Goal: Find specific page/section: Find specific page/section

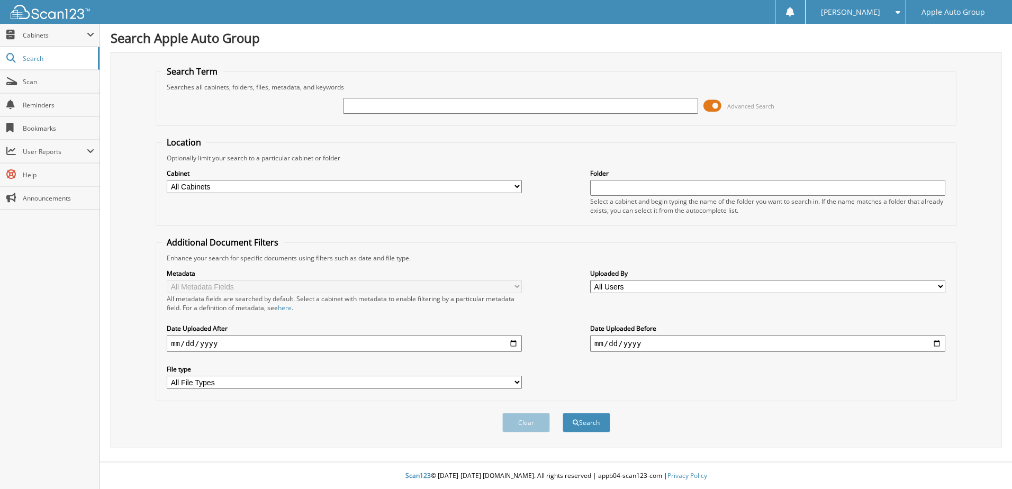
click at [366, 104] on input "text" at bounding box center [520, 106] width 355 height 16
type input "224373"
click at [579, 422] on button "Search" at bounding box center [586, 423] width 48 height 20
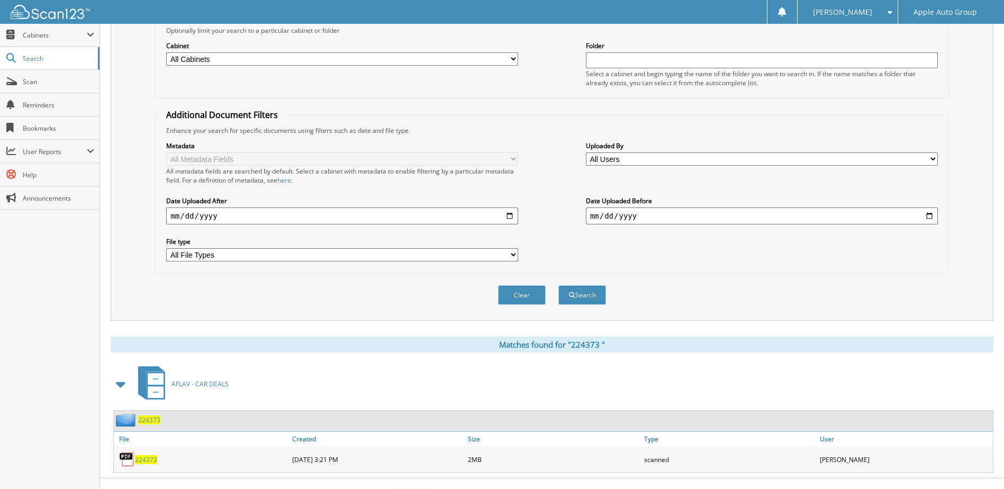
scroll to position [144, 0]
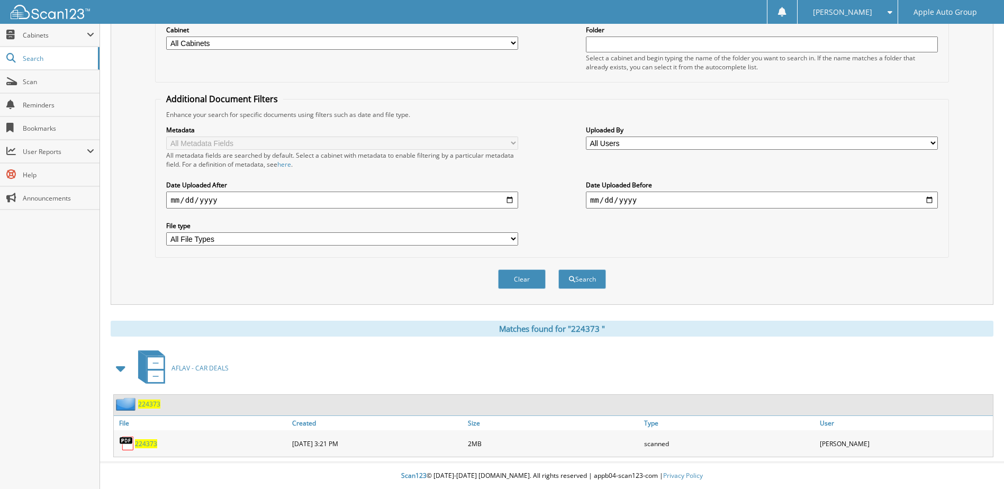
click at [149, 406] on span "2 2 4 3 7 3" at bounding box center [149, 403] width 22 height 9
